Goal: Task Accomplishment & Management: Manage account settings

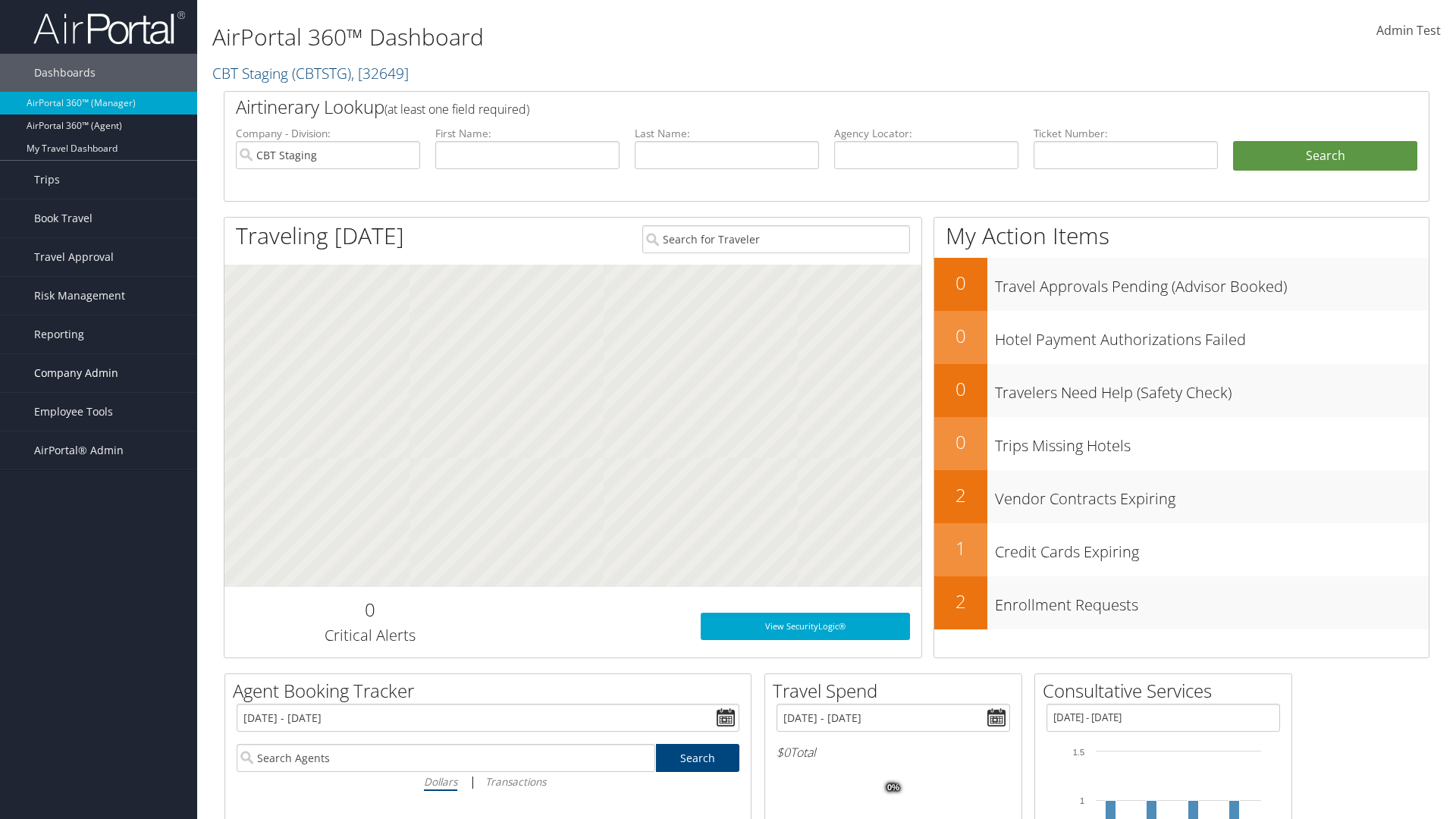
click at [98, 373] on span "Company Admin" at bounding box center [76, 373] width 84 height 38
click at [0, 0] on link "People" at bounding box center [0, 0] width 0 height 0
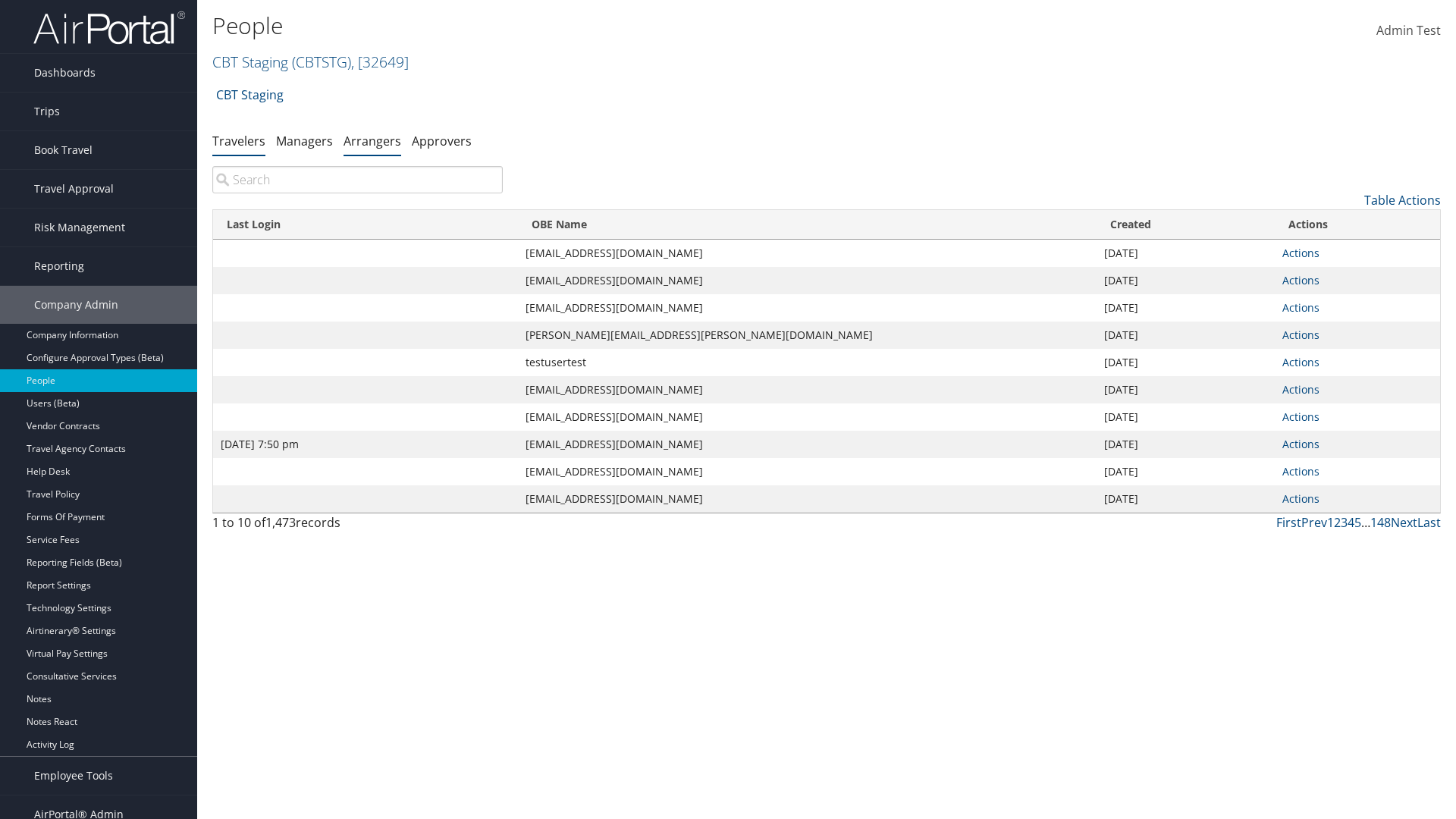
click at [372, 141] on link "Arrangers" at bounding box center [372, 141] width 58 height 17
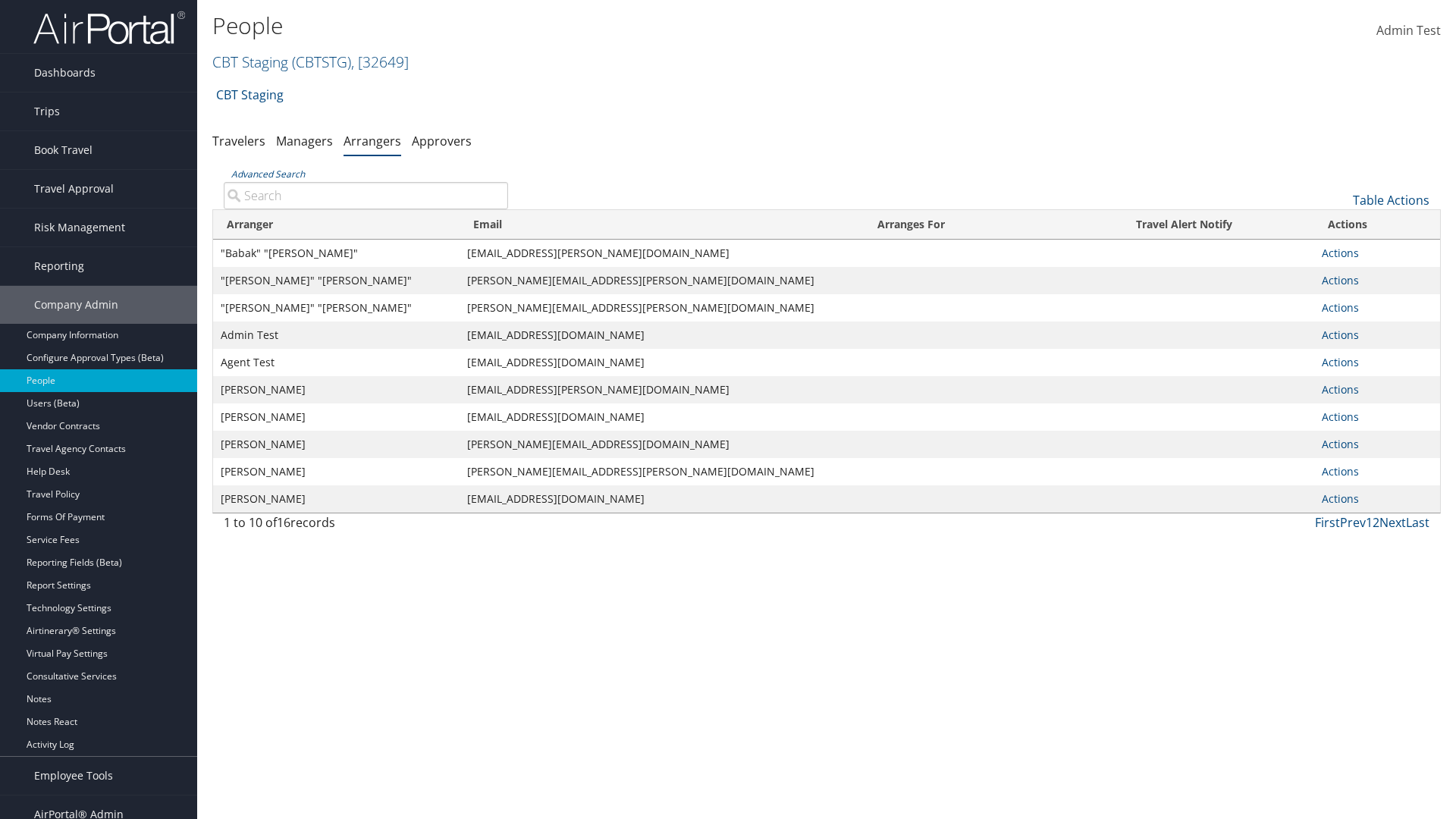
click at [366, 195] on input "Advanced Search" at bounding box center [366, 196] width 284 height 27
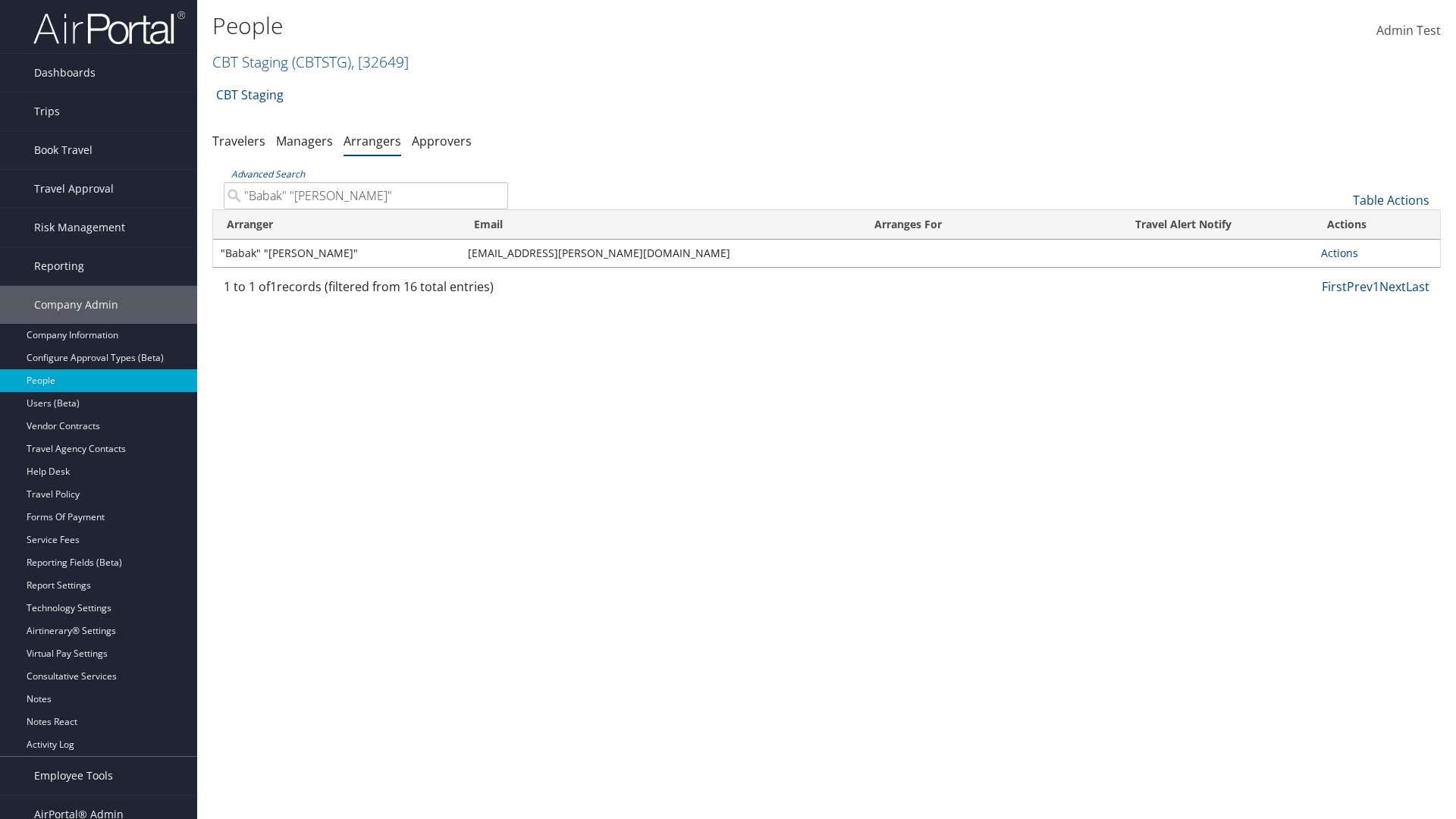
type input ""Babak" "[PERSON_NAME]""
click at [1340, 252] on link "Actions" at bounding box center [1339, 252] width 37 height 14
click at [1357, 327] on link "Edit" at bounding box center [1357, 326] width 71 height 26
